Goal: Find contact information

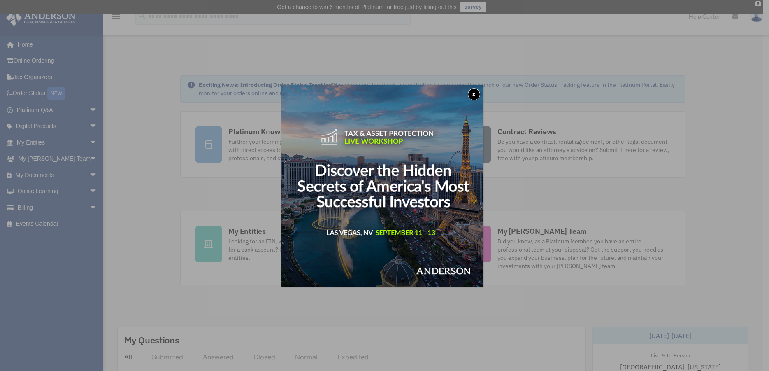
click at [478, 91] on button "x" at bounding box center [474, 94] width 12 height 12
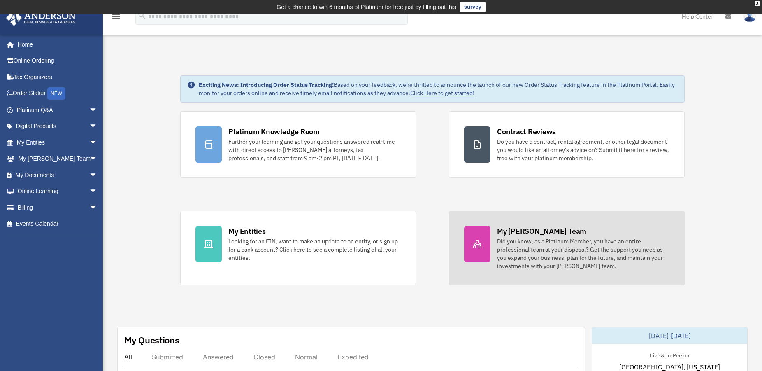
click at [545, 249] on div "Did you know, as a Platinum Member, you have an entire professional team at you…" at bounding box center [583, 253] width 172 height 33
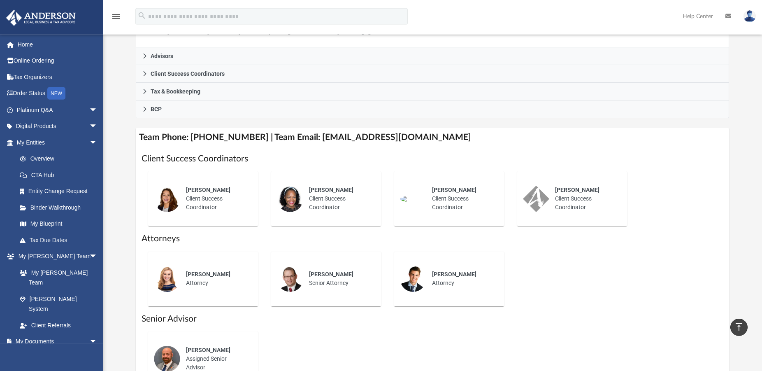
scroll to position [252, 0]
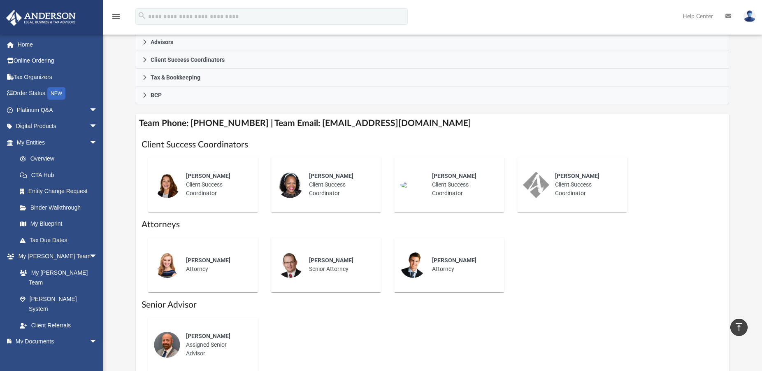
click at [197, 174] on div "Olivia Mann Client Success Coordinator" at bounding box center [216, 184] width 72 height 37
click at [198, 172] on span "Olivia Mann" at bounding box center [208, 175] width 44 height 7
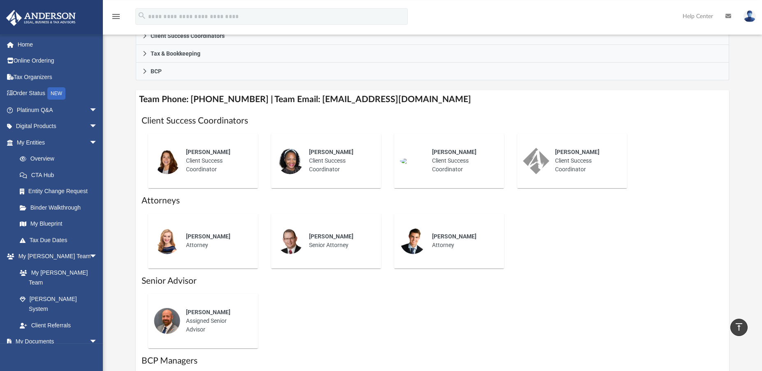
scroll to position [210, 0]
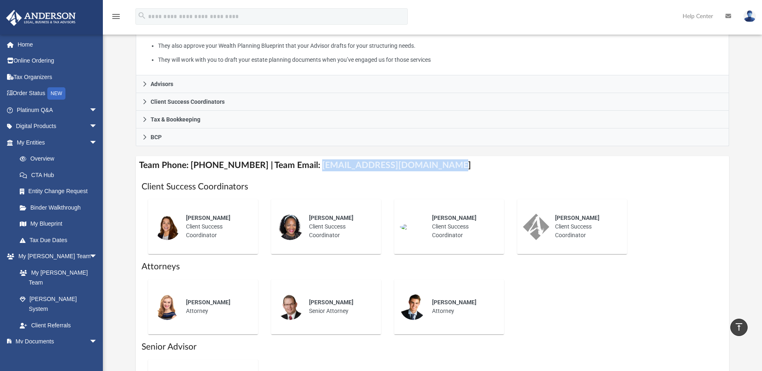
drag, startPoint x: 429, startPoint y: 154, endPoint x: 306, endPoint y: 153, distance: 123.8
click at [306, 156] on h4 "Team Phone: (725) 201-7545 | Team Email: myteam@andersonadvisors.com" at bounding box center [432, 165] width 593 height 19
copy h4 "myteam@andersonadvisors.com"
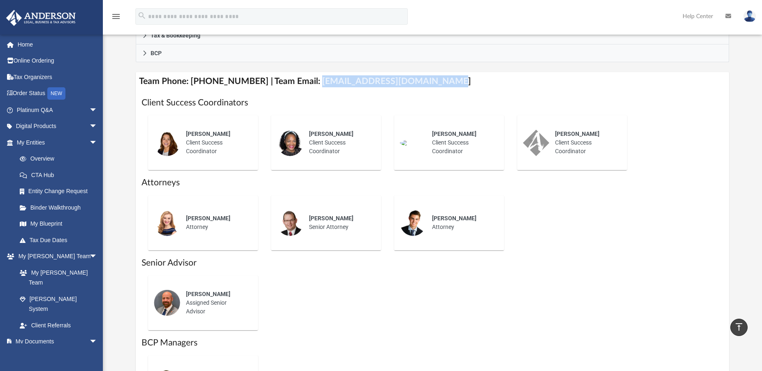
scroll to position [252, 0]
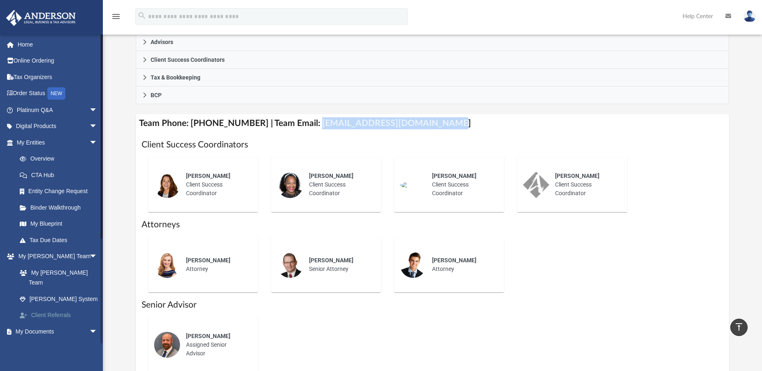
click at [58, 307] on link "Client Referrals" at bounding box center [61, 315] width 98 height 16
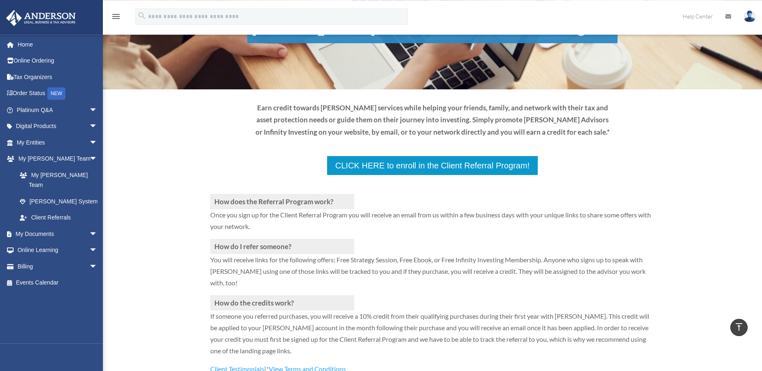
scroll to position [42, 0]
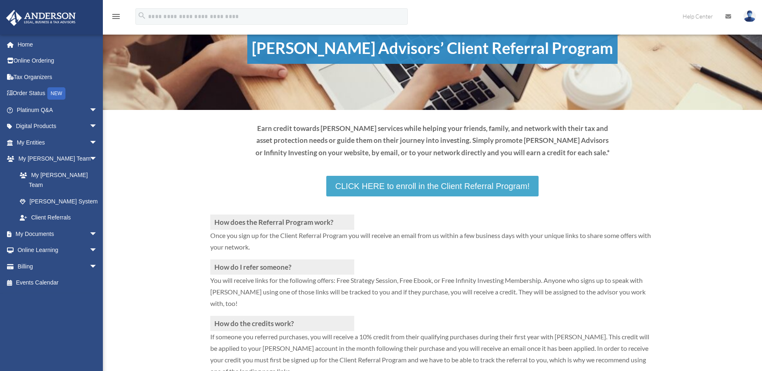
click at [425, 189] on link "CLICK HERE to enroll in the Client Referral Program!" at bounding box center [432, 186] width 212 height 21
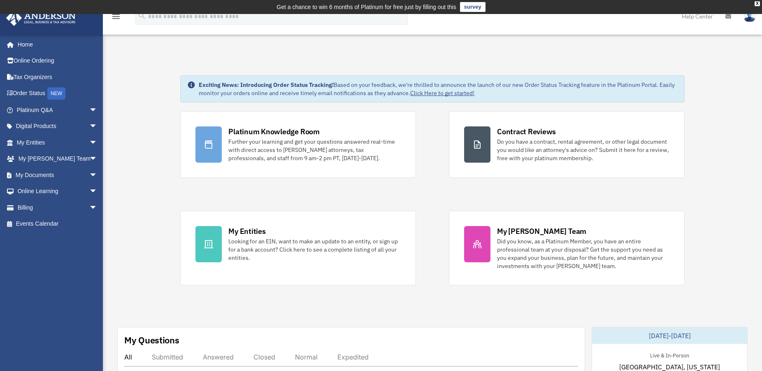
click at [746, 16] on img at bounding box center [749, 16] width 12 height 12
click at [749, 16] on img at bounding box center [749, 16] width 12 height 12
click at [746, 21] on link at bounding box center [749, 16] width 25 height 36
